Goal: Register for event/course

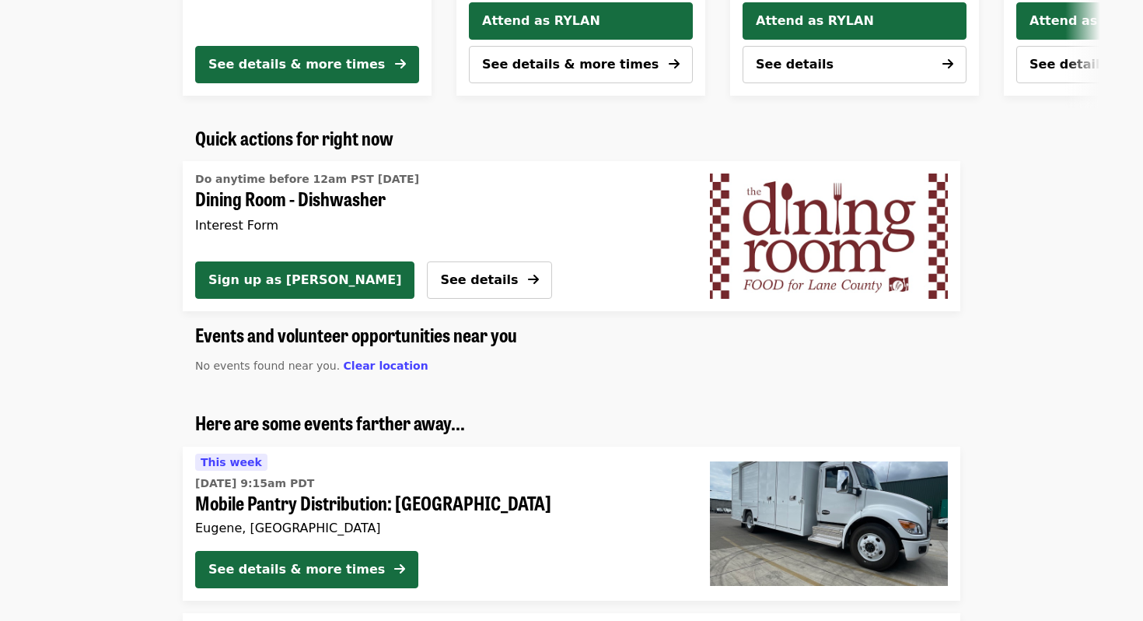
scroll to position [851, 0]
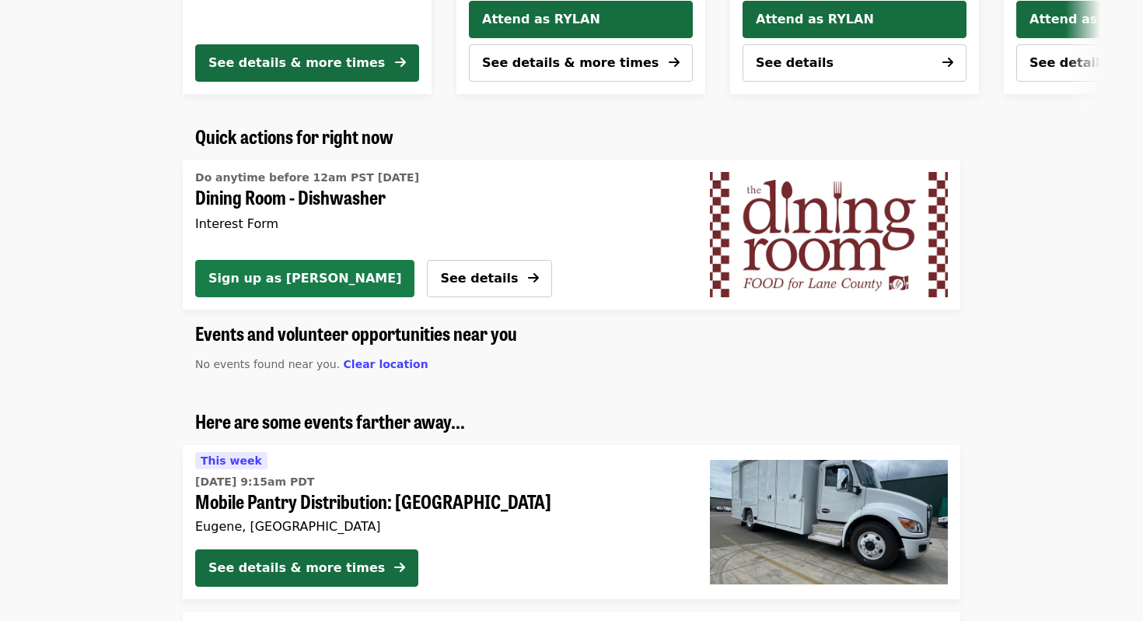
click at [289, 284] on span "Sign up as RYLAN" at bounding box center [304, 278] width 193 height 19
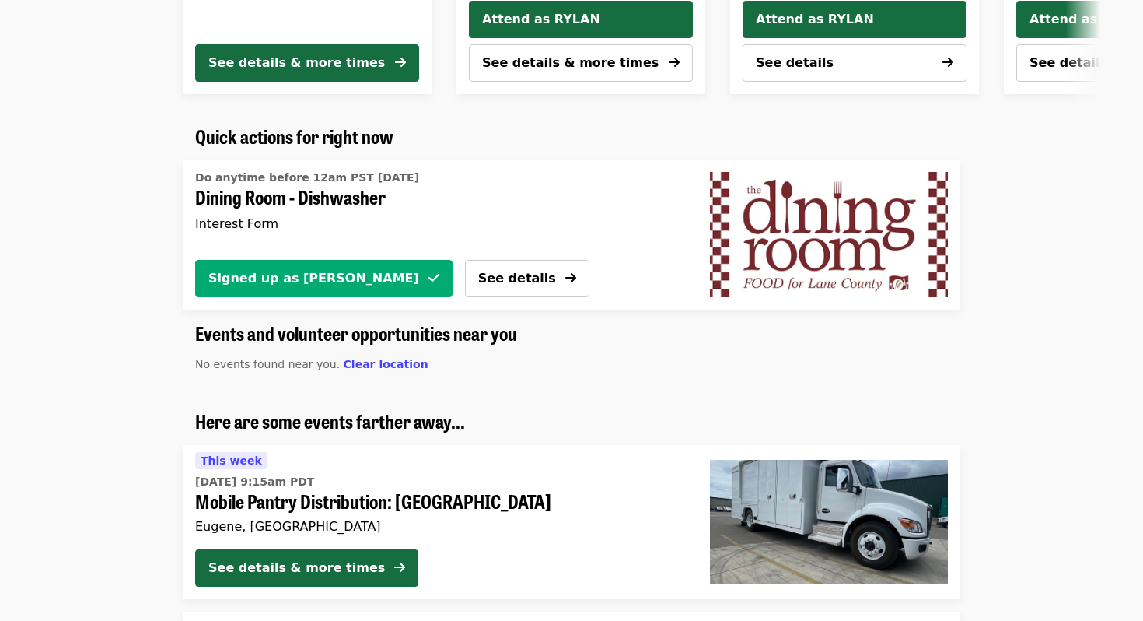
click at [345, 190] on span "Dining Room - Dishwasher" at bounding box center [434, 197] width 478 height 23
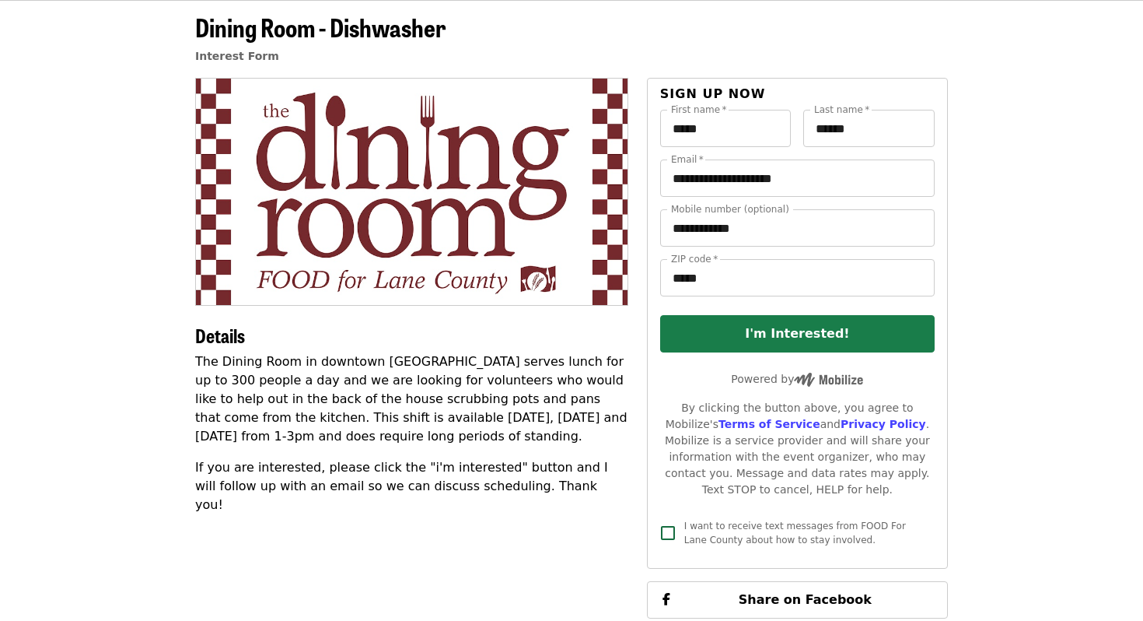
scroll to position [88, 0]
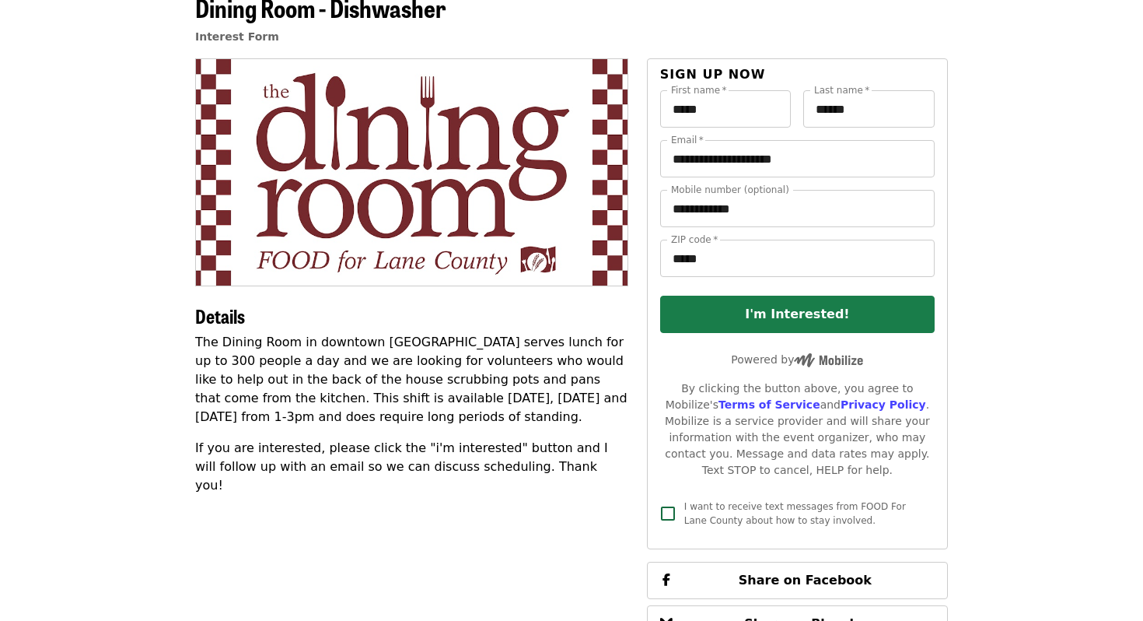
click at [777, 327] on button "I'm Interested!" at bounding box center [797, 314] width 275 height 37
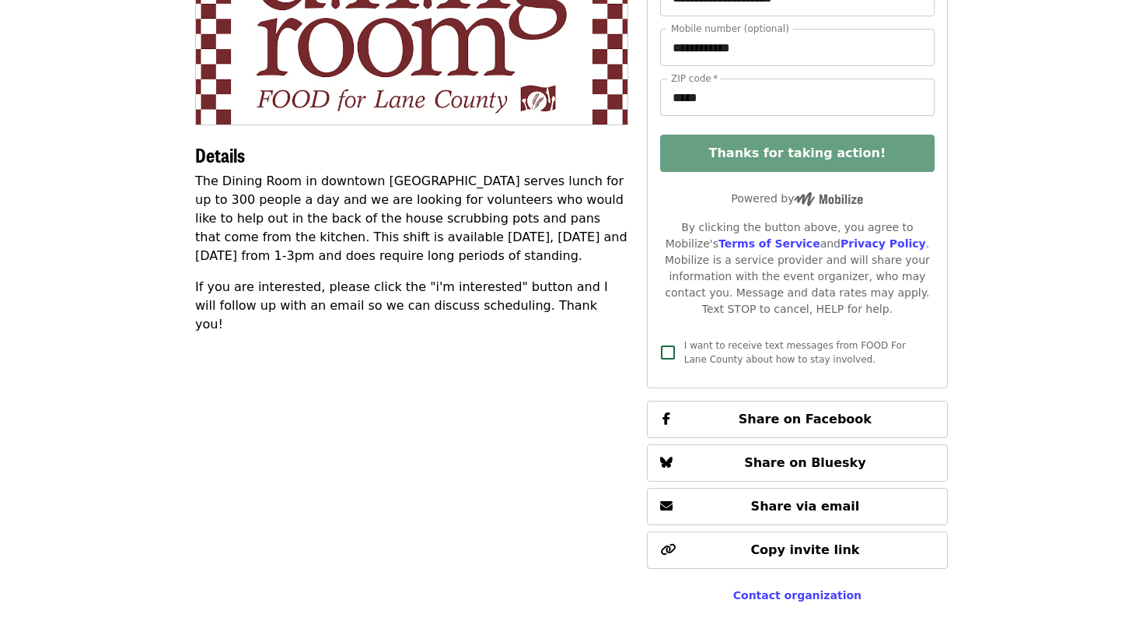
scroll to position [481, 0]
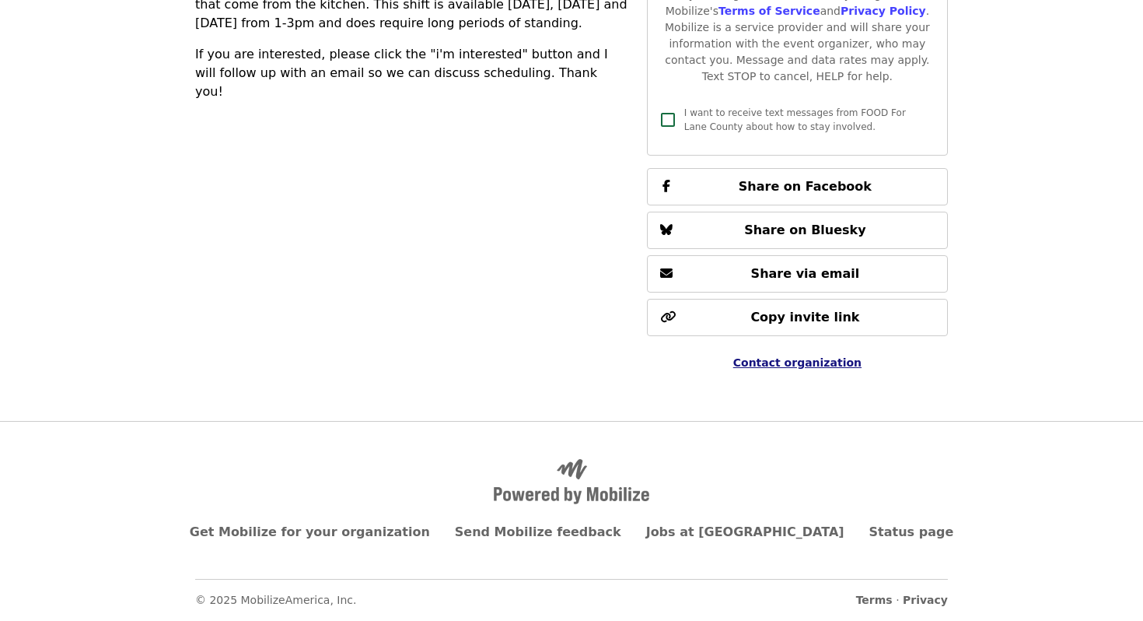
click at [808, 363] on span "Contact organization" at bounding box center [797, 362] width 128 height 12
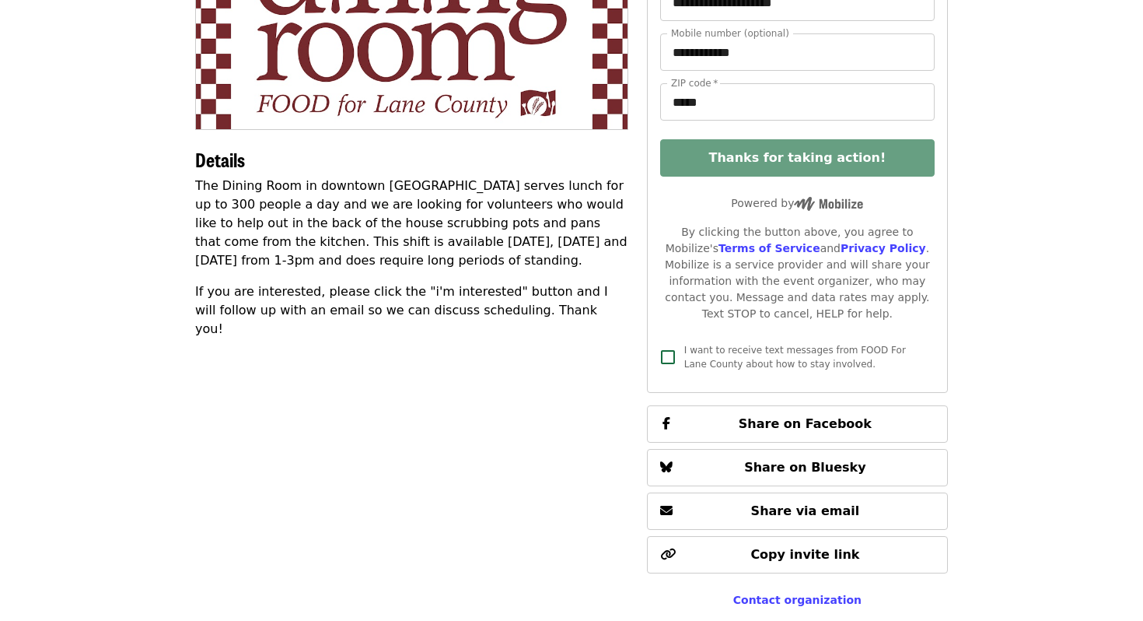
scroll to position [0, 0]
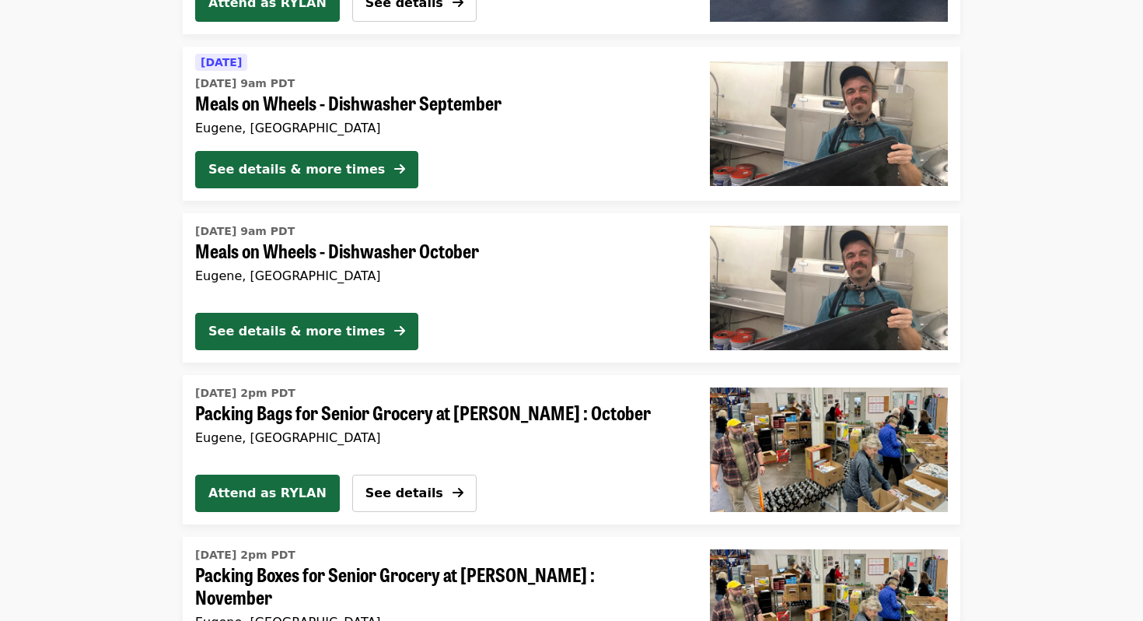
scroll to position [3227, 0]
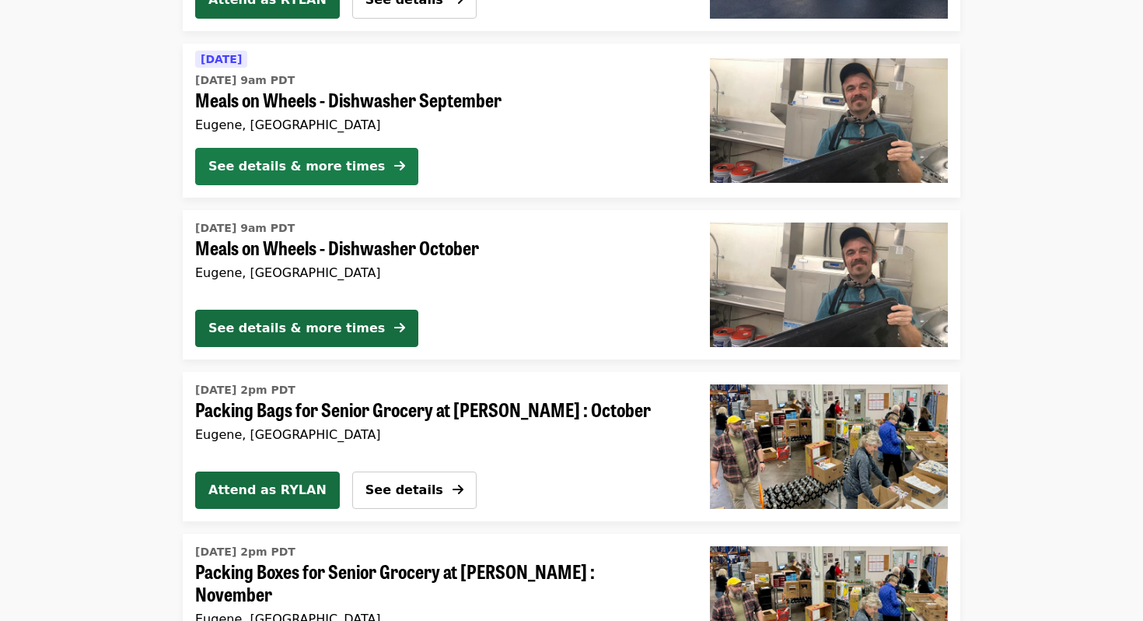
click at [320, 163] on div "See details & more times" at bounding box center [296, 166] width 177 height 19
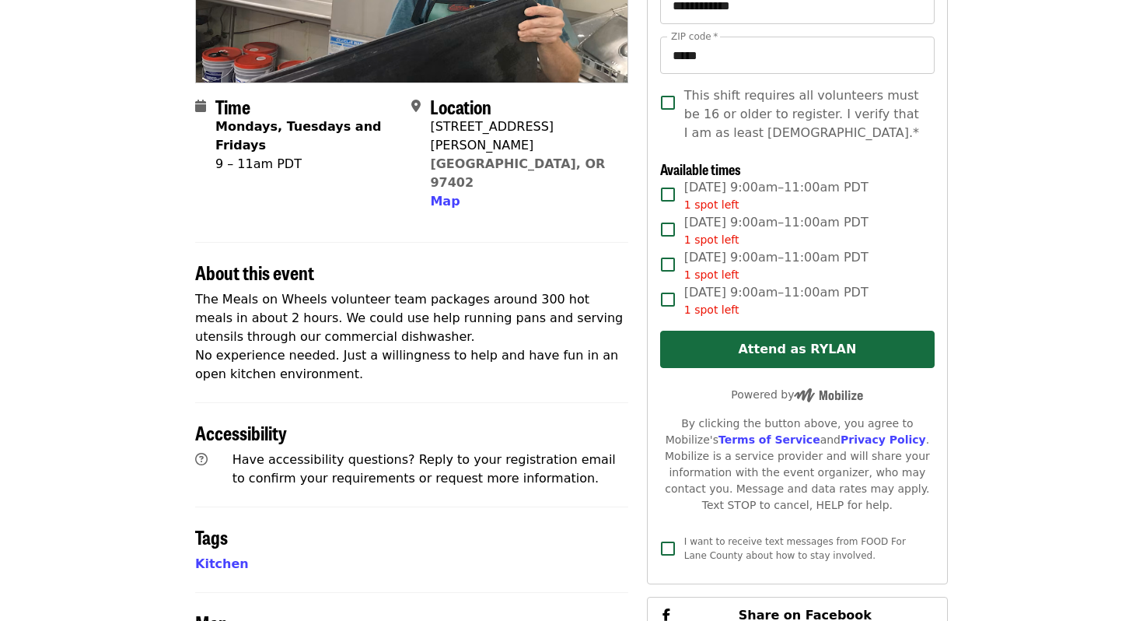
scroll to position [296, 0]
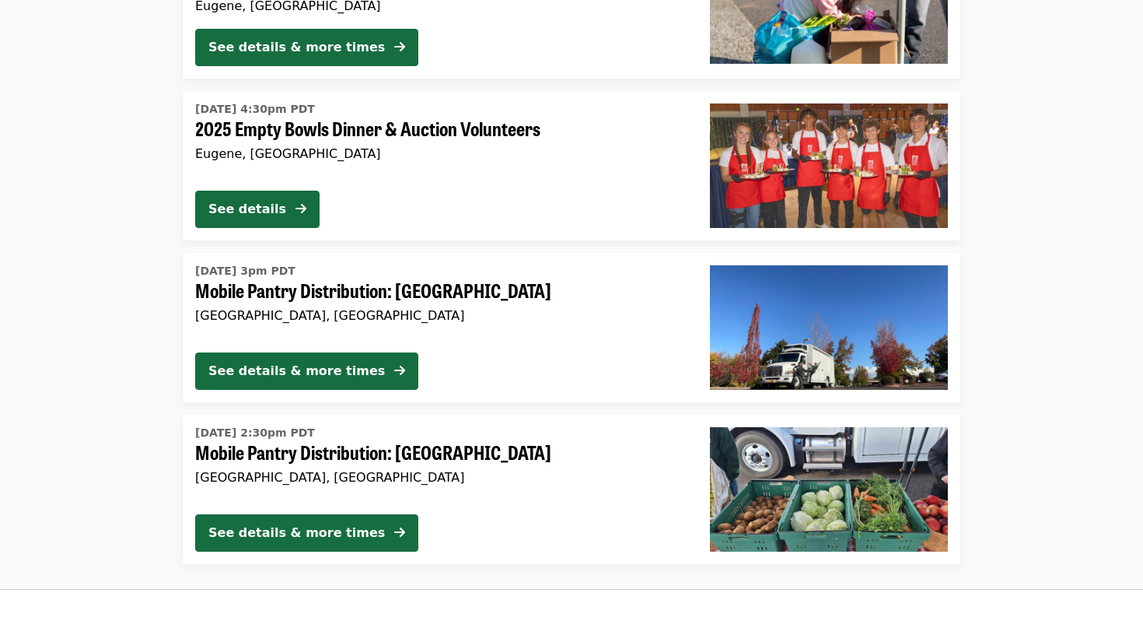
scroll to position [4672, 0]
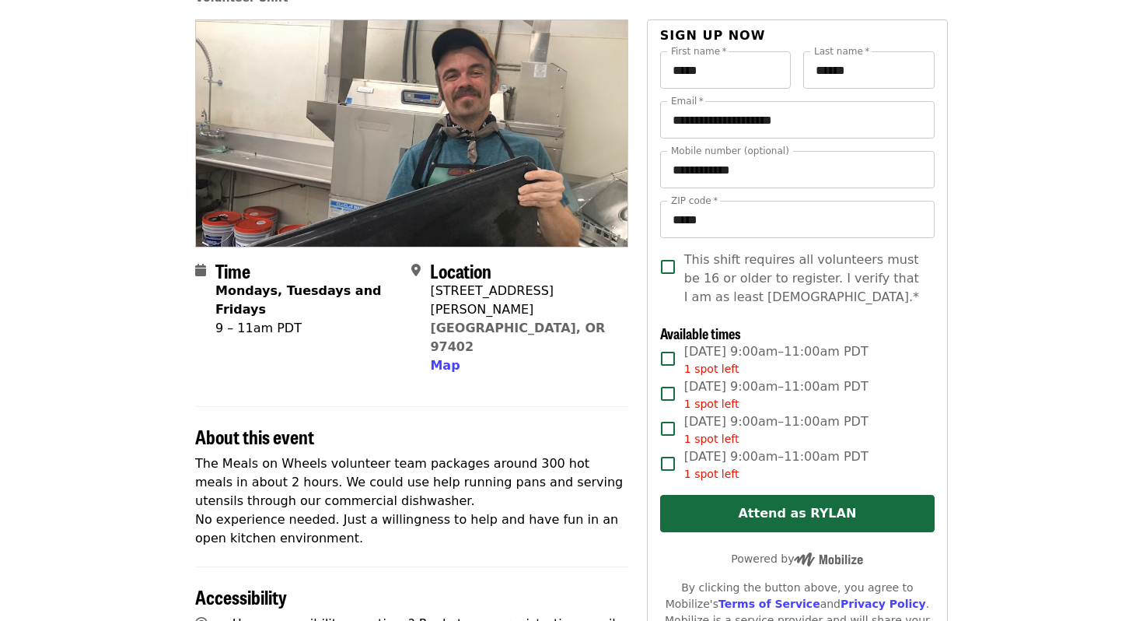
scroll to position [124, 0]
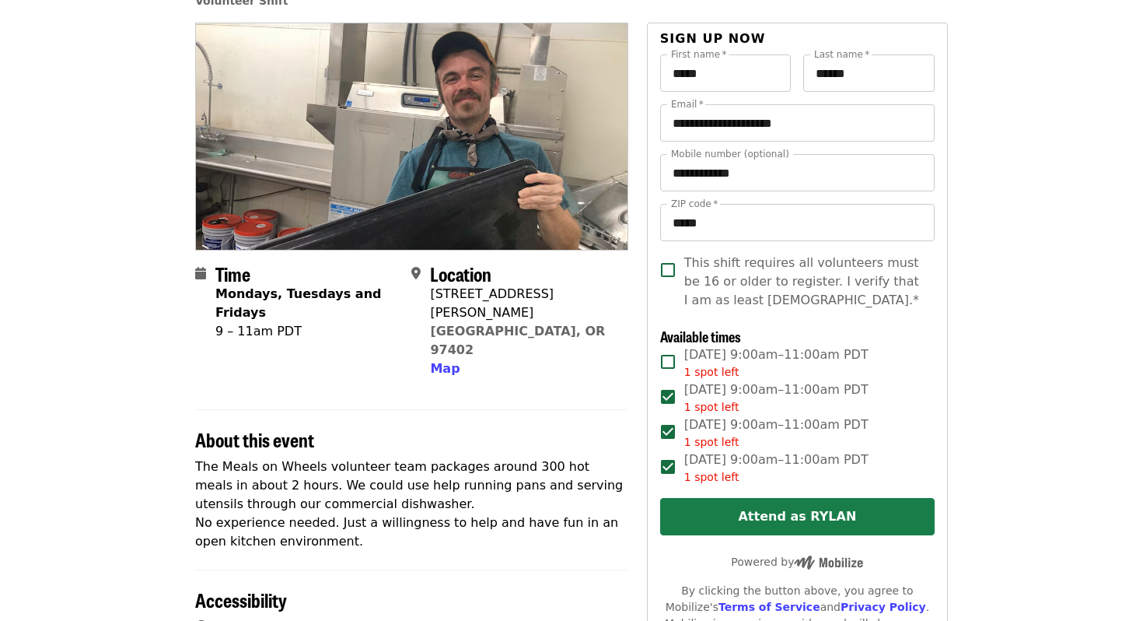
click at [731, 517] on button "Attend as RYLAN" at bounding box center [797, 516] width 275 height 37
click at [768, 516] on button "Attend as RYLAN" at bounding box center [797, 516] width 275 height 37
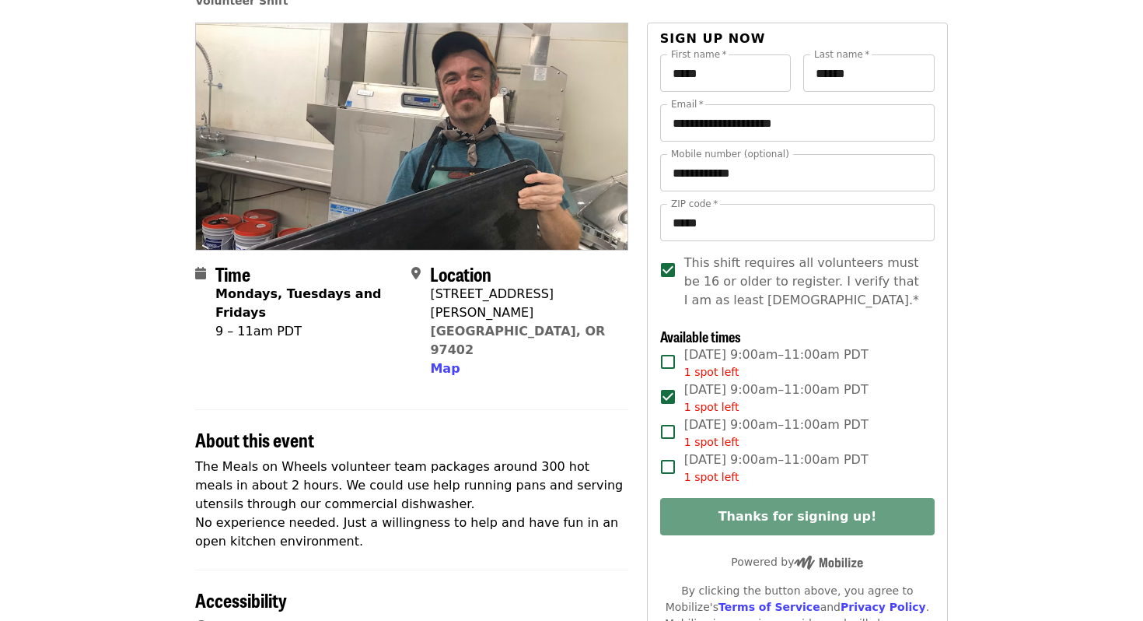
click at [1019, 373] on article "**********" at bounding box center [571, 521] width 1143 height 1153
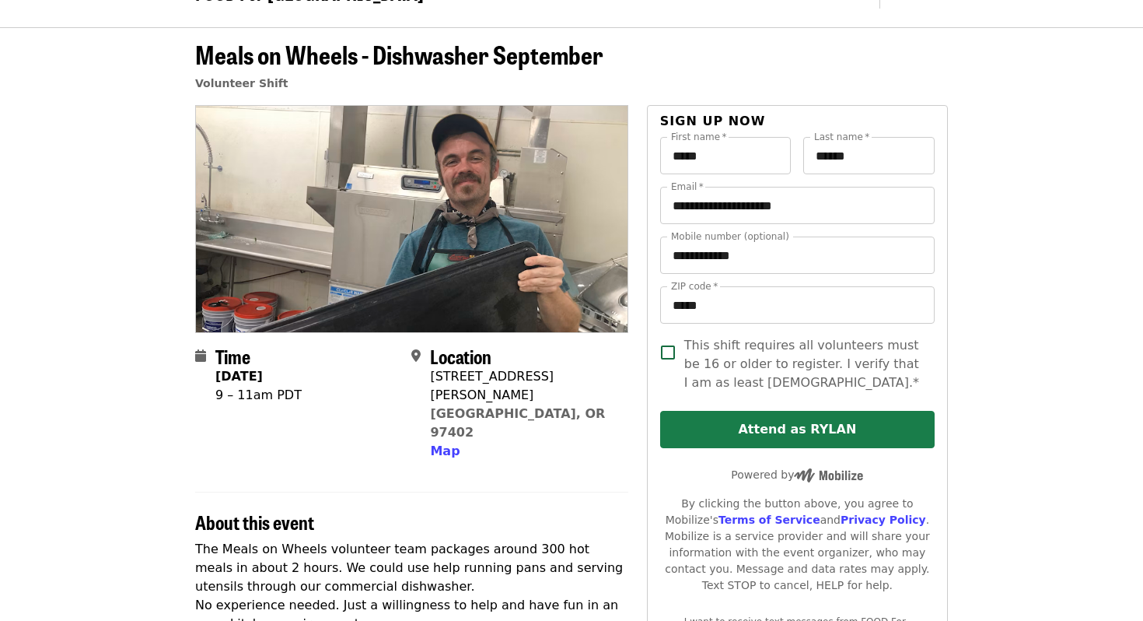
scroll to position [31, 0]
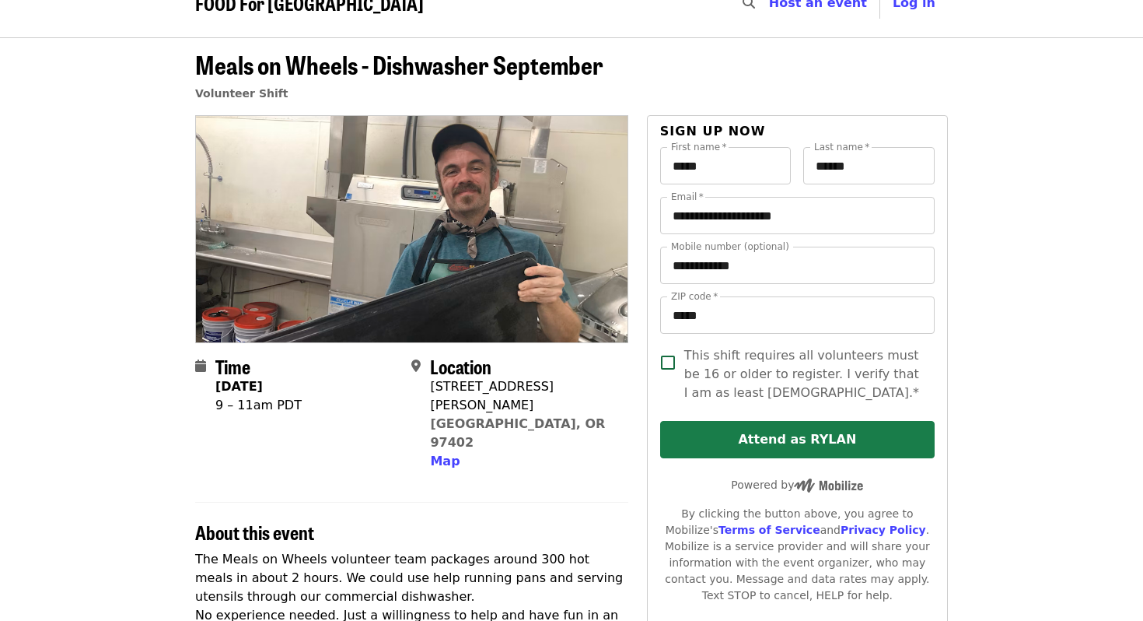
click at [823, 438] on button "Attend as RYLAN" at bounding box center [797, 439] width 275 height 37
click at [785, 424] on button "Attend as RYLAN" at bounding box center [797, 439] width 275 height 37
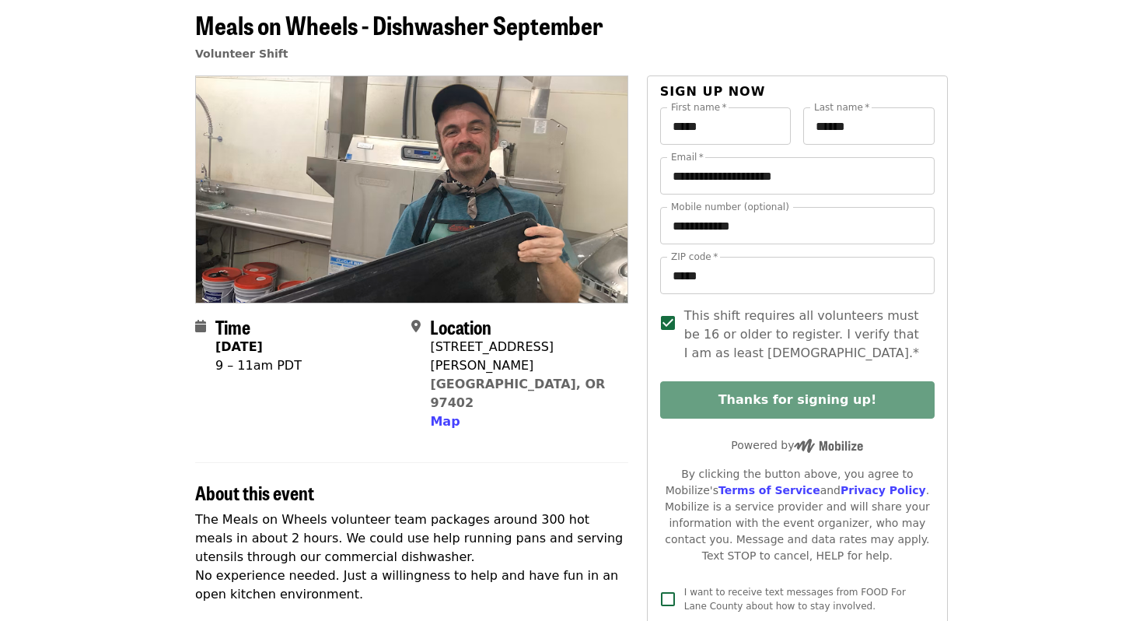
scroll to position [0, 0]
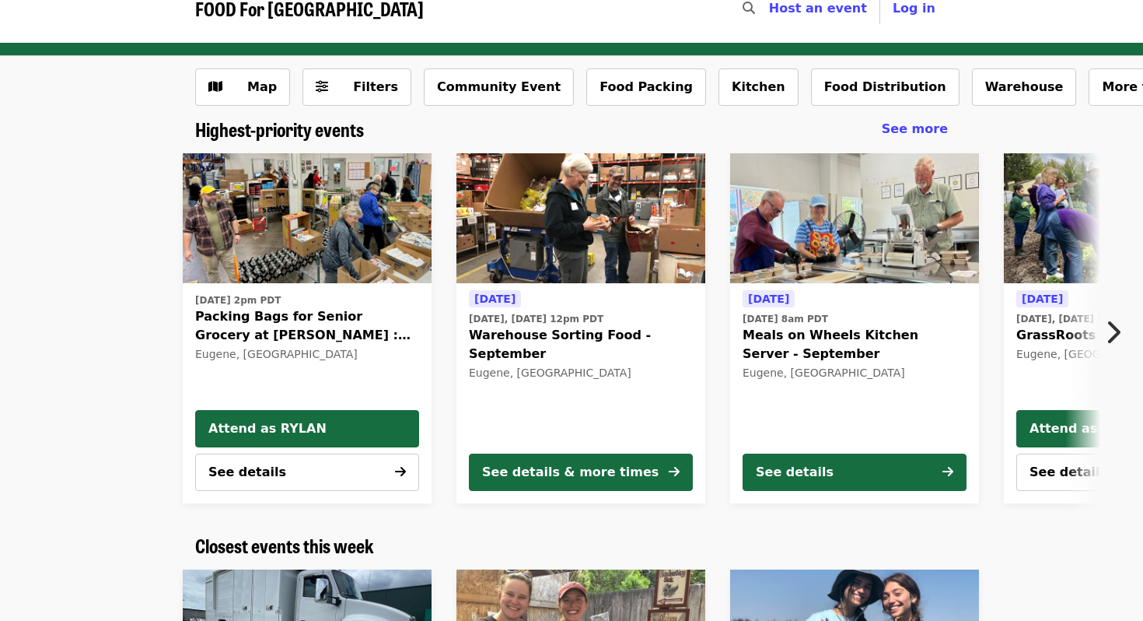
scroll to position [22, 0]
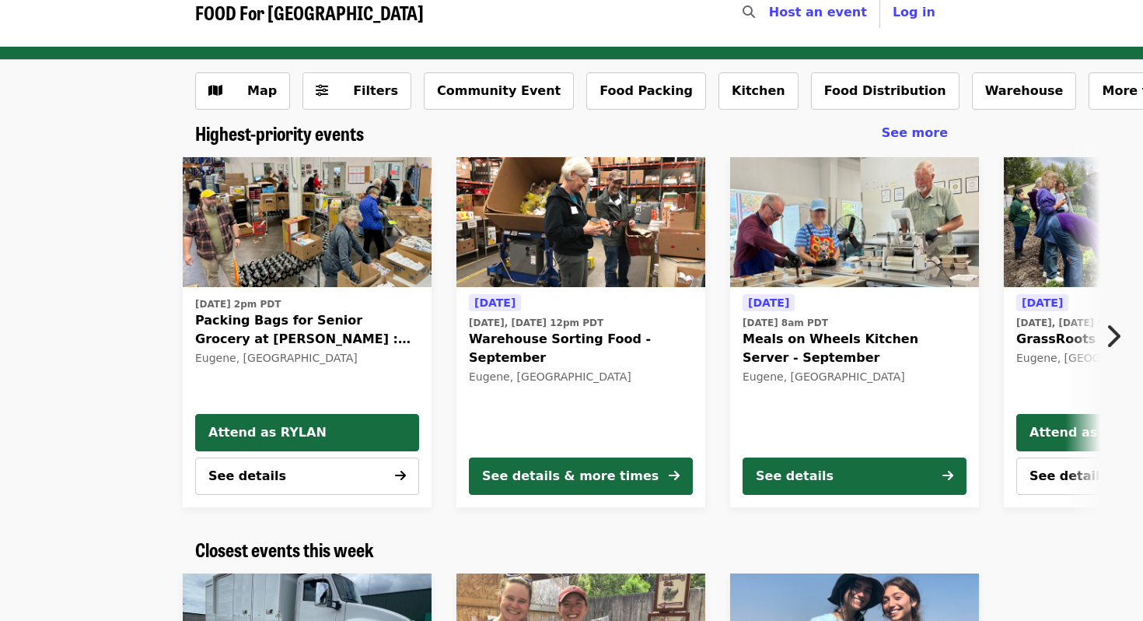
click at [1108, 330] on icon "chevron-right icon" at bounding box center [1113, 336] width 16 height 30
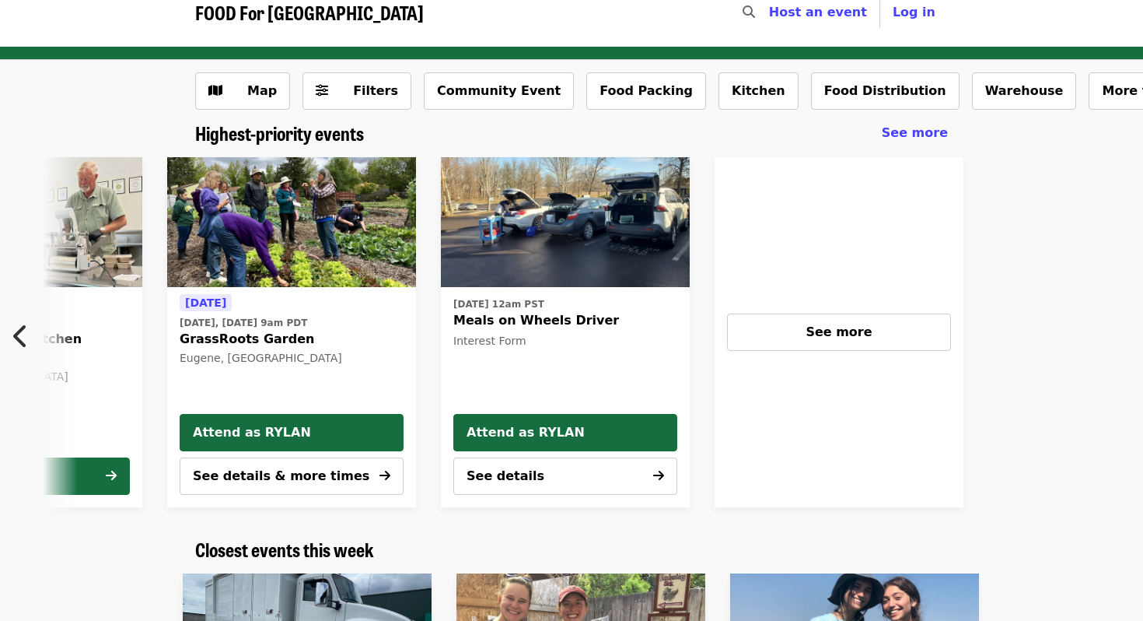
scroll to position [0, 0]
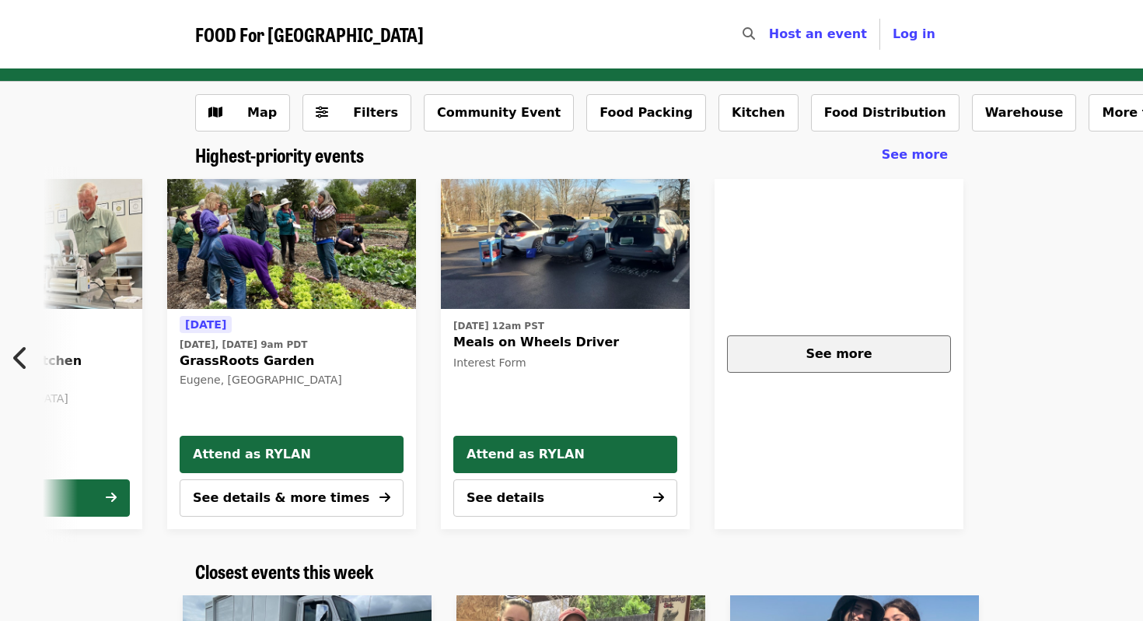
click at [817, 345] on div "See more" at bounding box center [839, 354] width 198 height 19
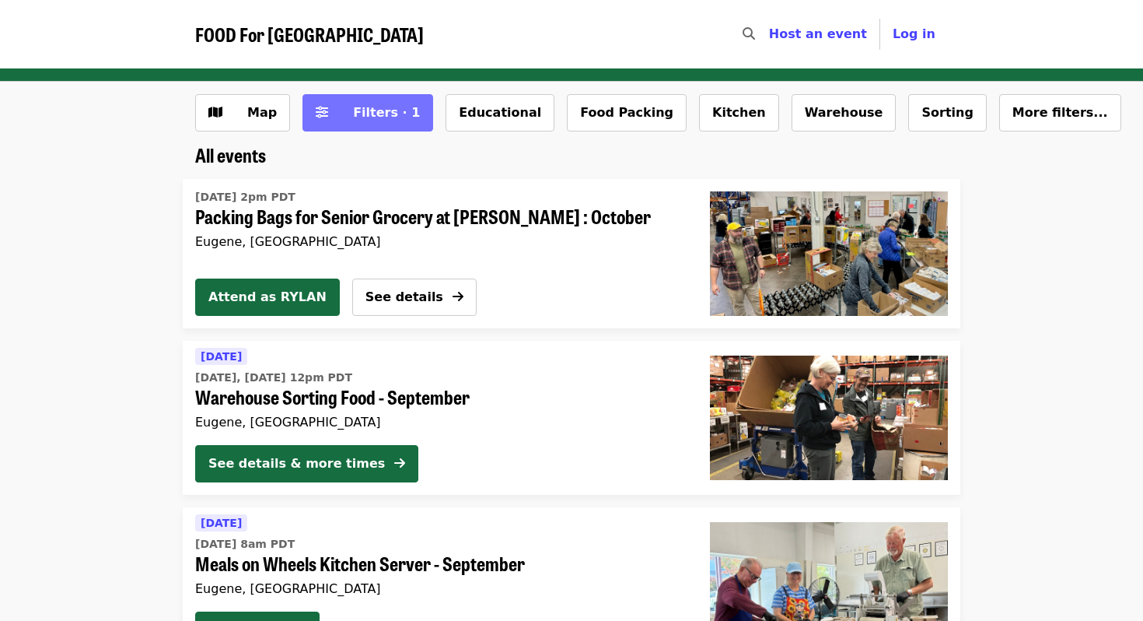
click at [394, 114] on span "Filters · 1" at bounding box center [386, 112] width 67 height 15
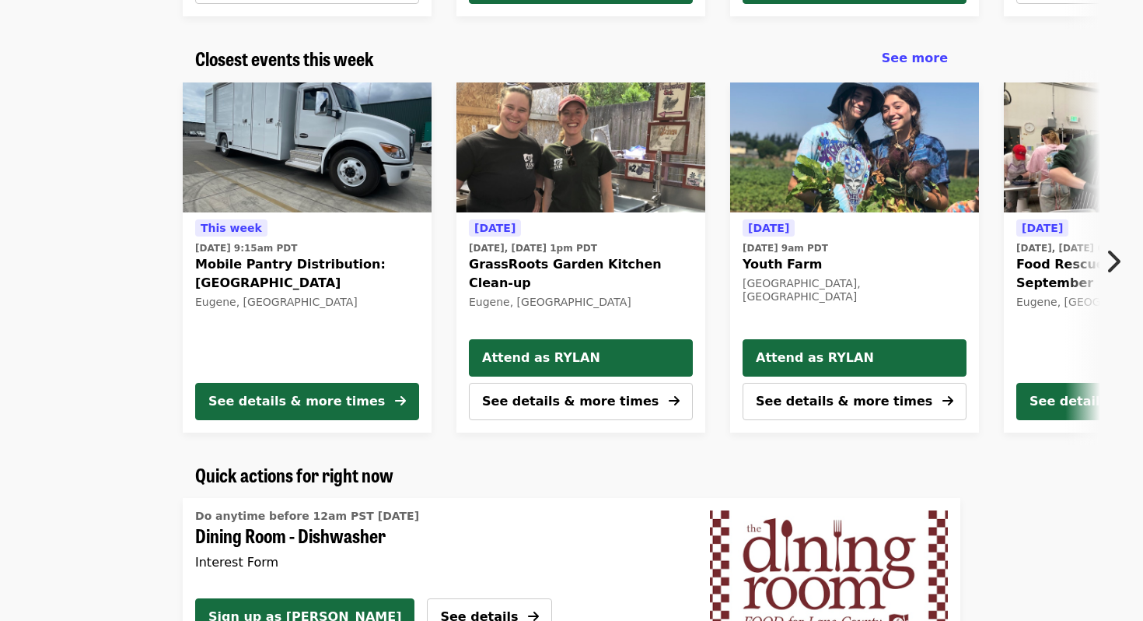
scroll to position [509, 0]
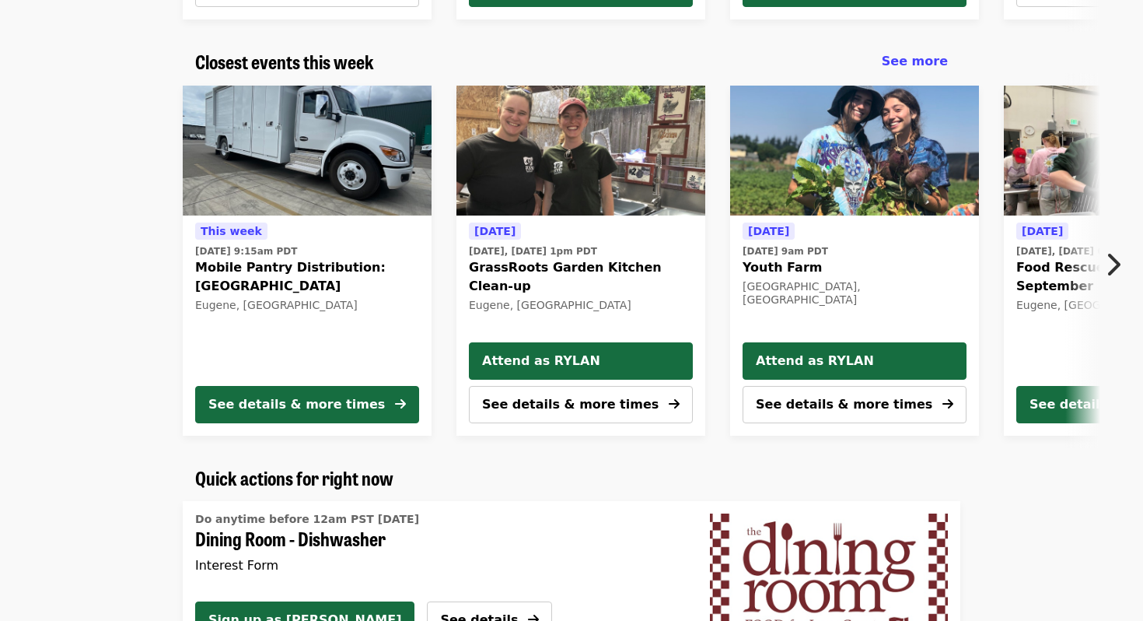
click at [564, 263] on span "GrassRoots Garden Kitchen Clean-up" at bounding box center [581, 276] width 224 height 37
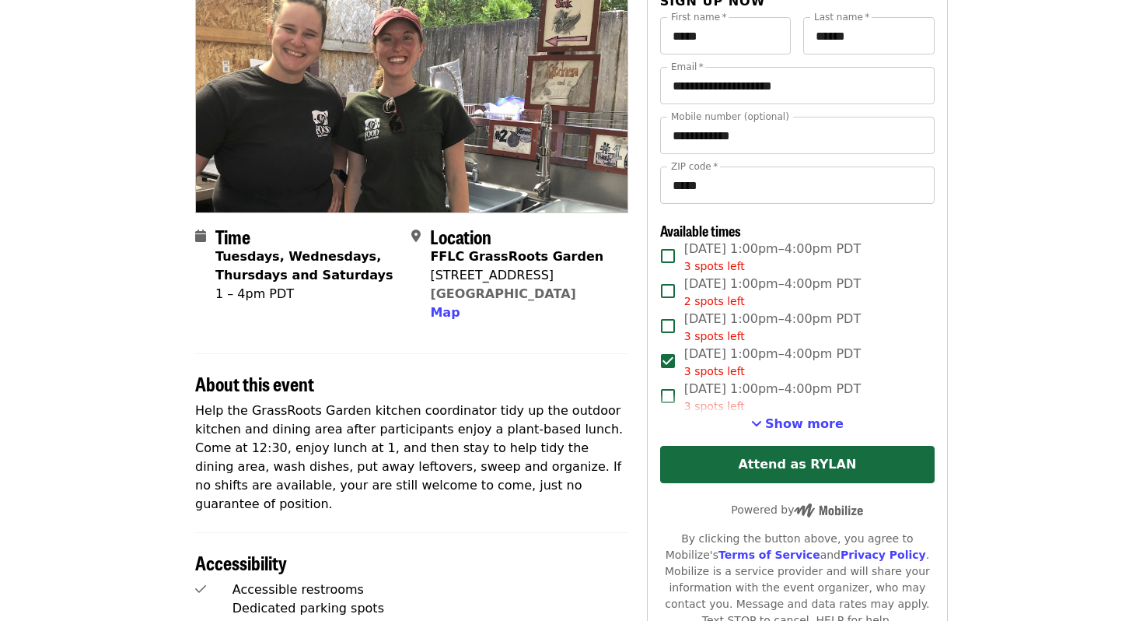
scroll to position [157, 0]
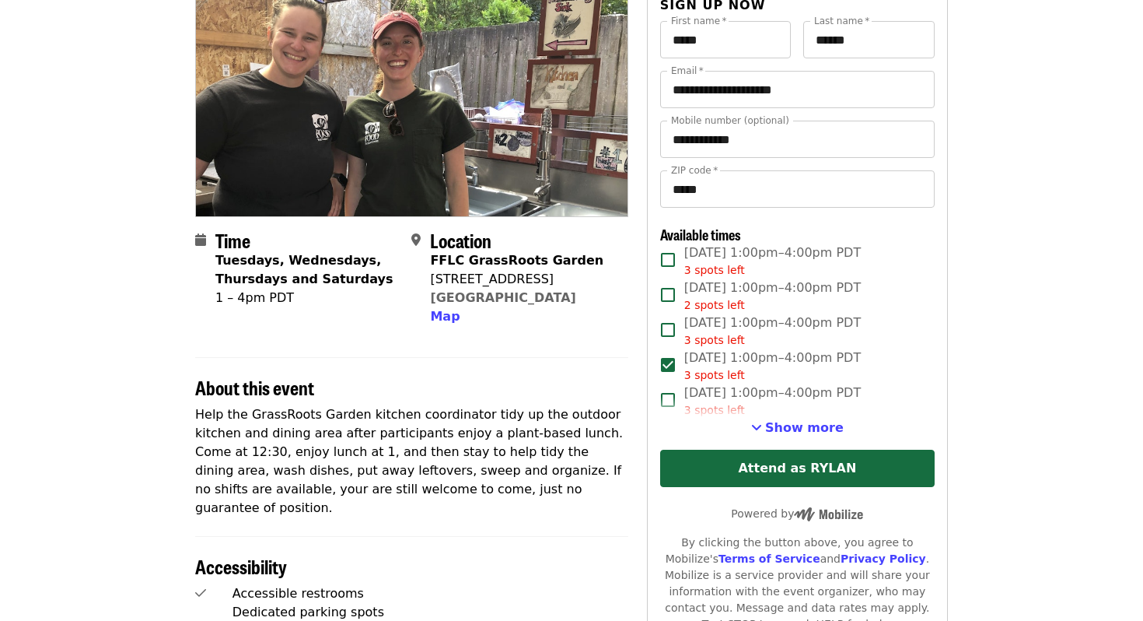
click at [777, 418] on div "3 spots left" at bounding box center [772, 410] width 177 height 16
click at [779, 428] on span "Show more" at bounding box center [804, 427] width 79 height 15
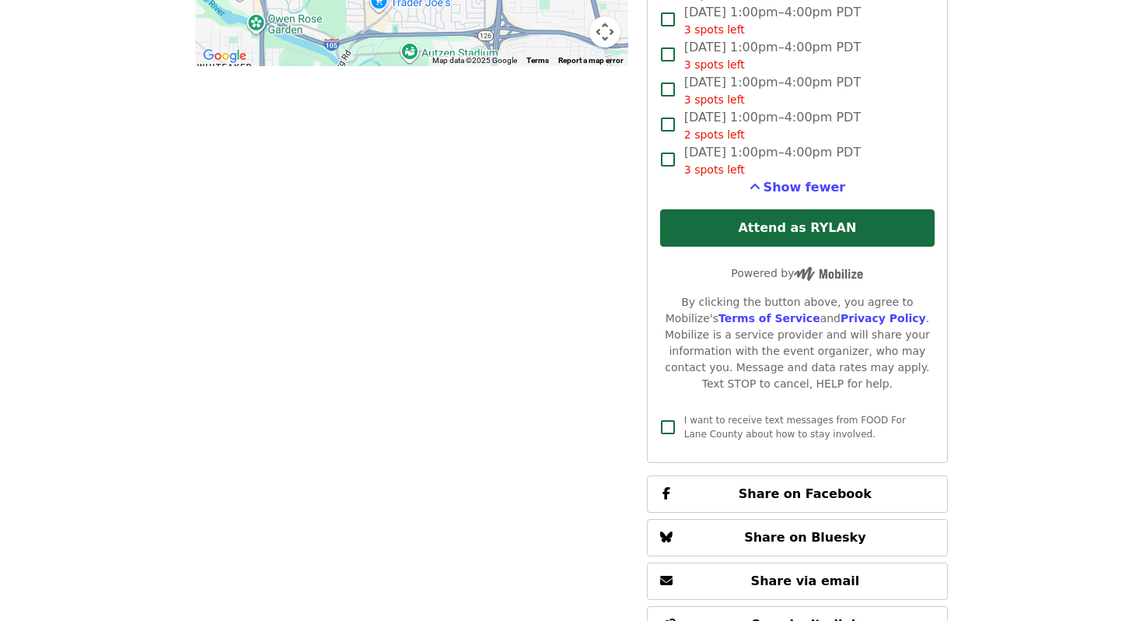
scroll to position [1165, 0]
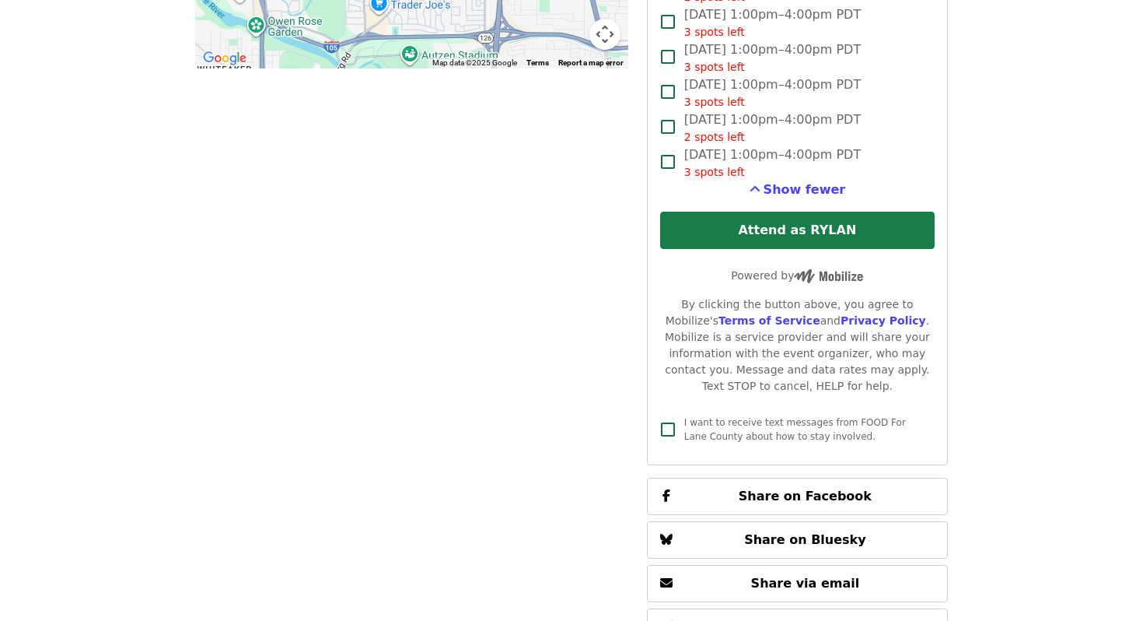
click at [834, 240] on button "Attend as RYLAN" at bounding box center [797, 230] width 275 height 37
